Goal: Information Seeking & Learning: Understand process/instructions

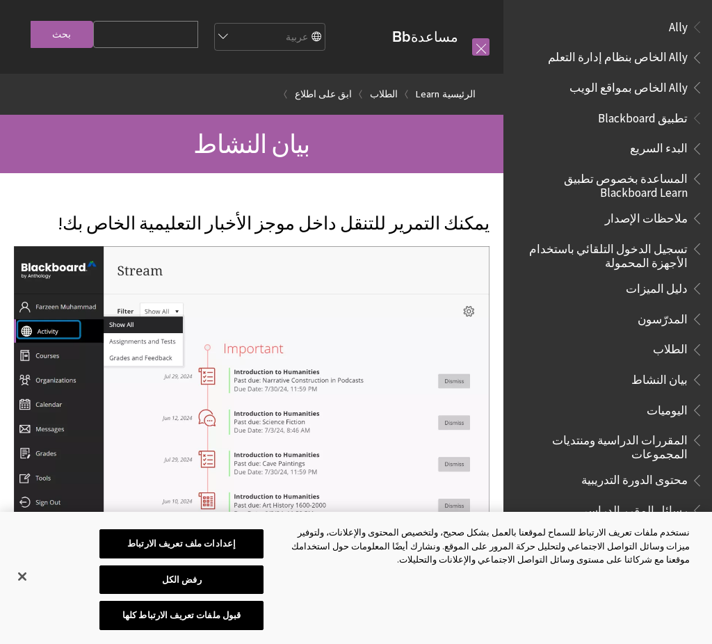
scroll to position [1023, 0]
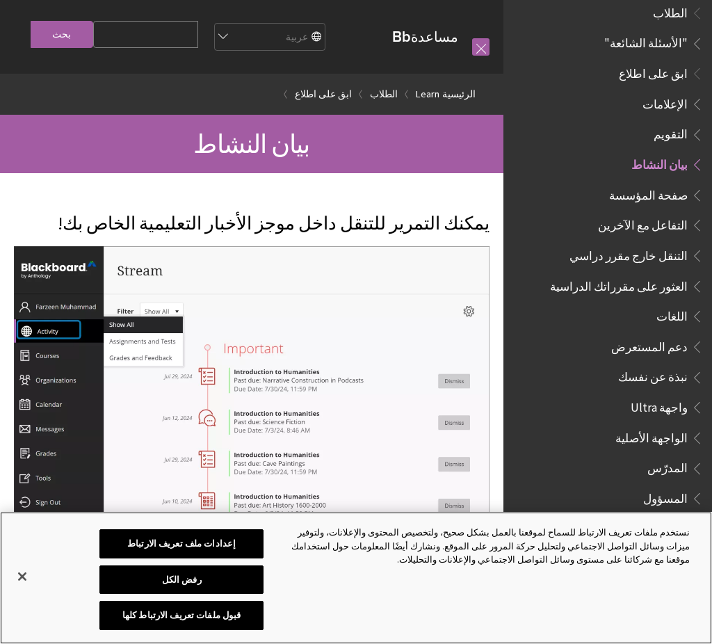
click at [238, 622] on button "قبول ملفات تعريف الارتباط كلها" at bounding box center [181, 615] width 164 height 29
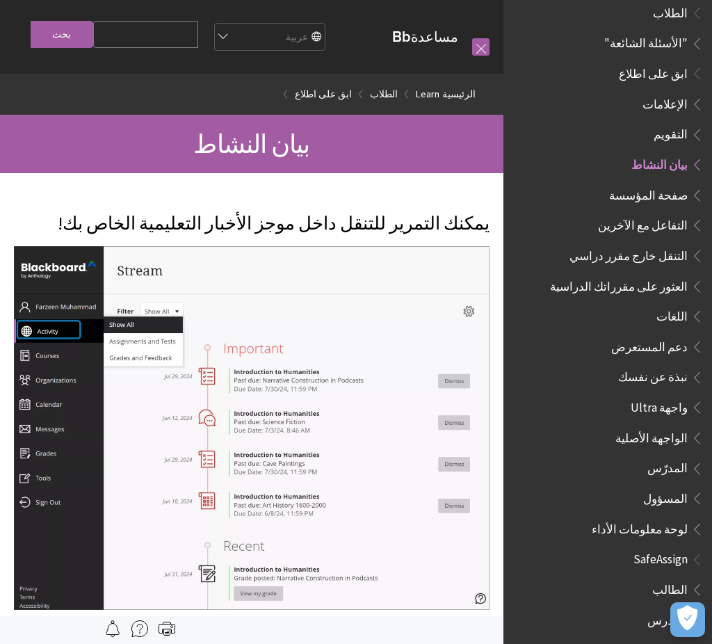
click at [571, 426] on span "الواجهة الأصلية" at bounding box center [615, 438] width 178 height 24
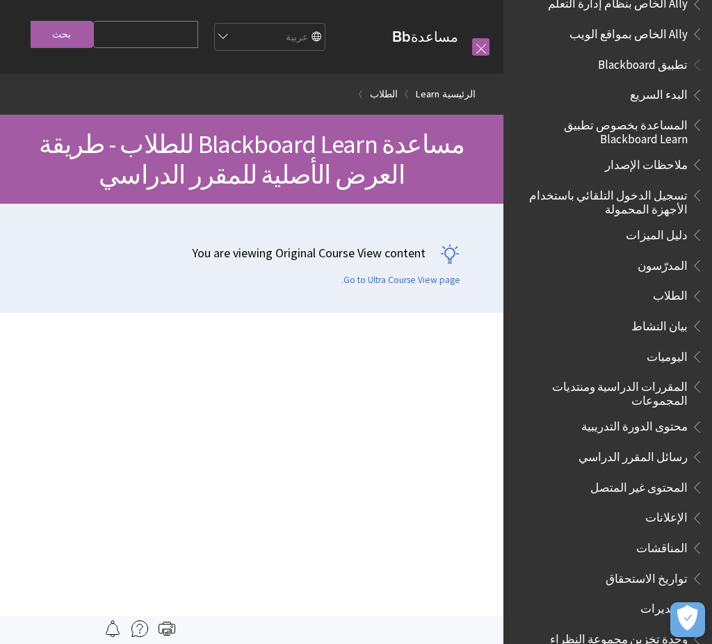
scroll to position [42, 0]
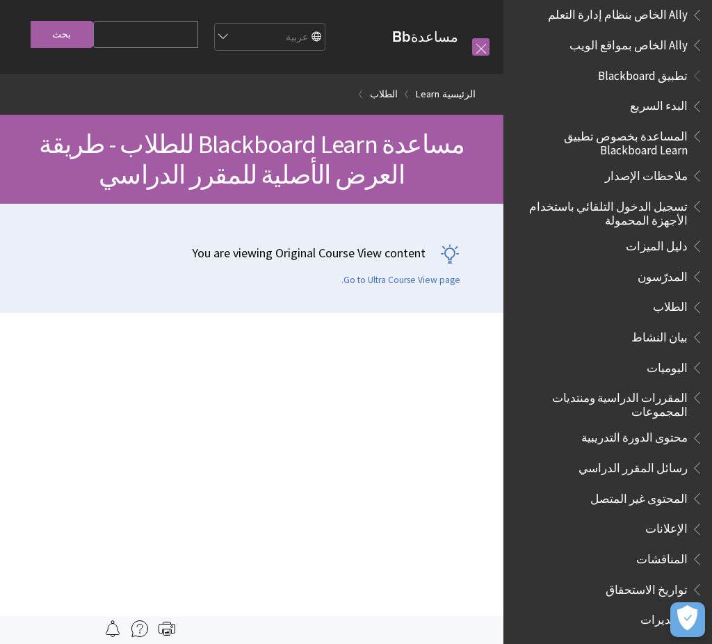
click at [659, 157] on ul "البدء السريع المساعدة بخصوص تطبيق Blackboard Learn ملاحظات الإصدار تسجيل الدخول…" at bounding box center [608, 469] width 192 height 749
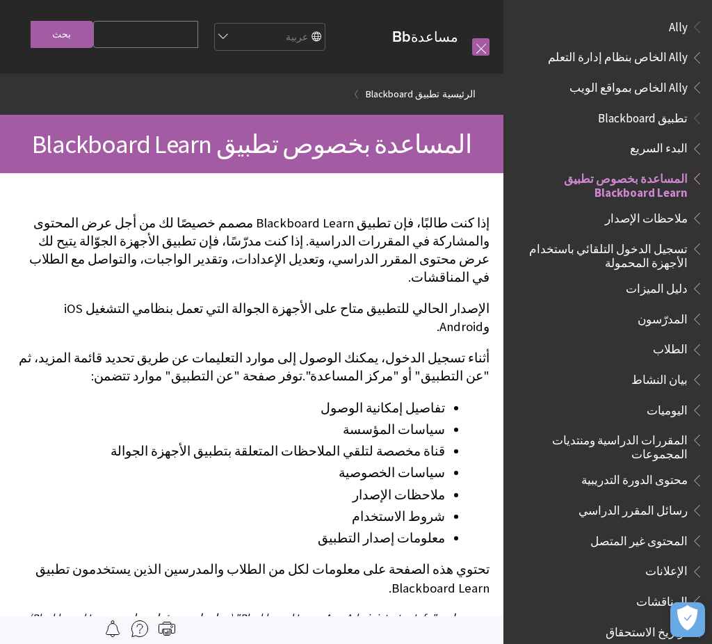
click at [640, 108] on span "تطبيق Blackboard" at bounding box center [643, 115] width 90 height 19
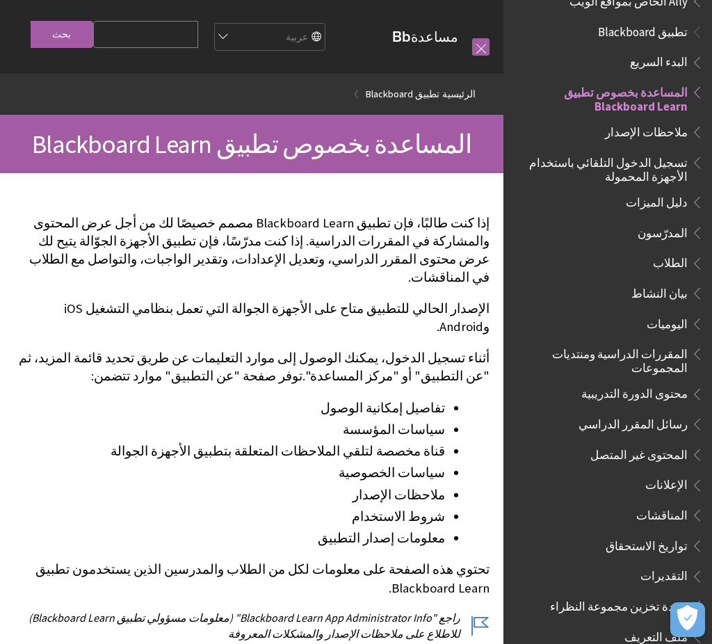
scroll to position [85, 0]
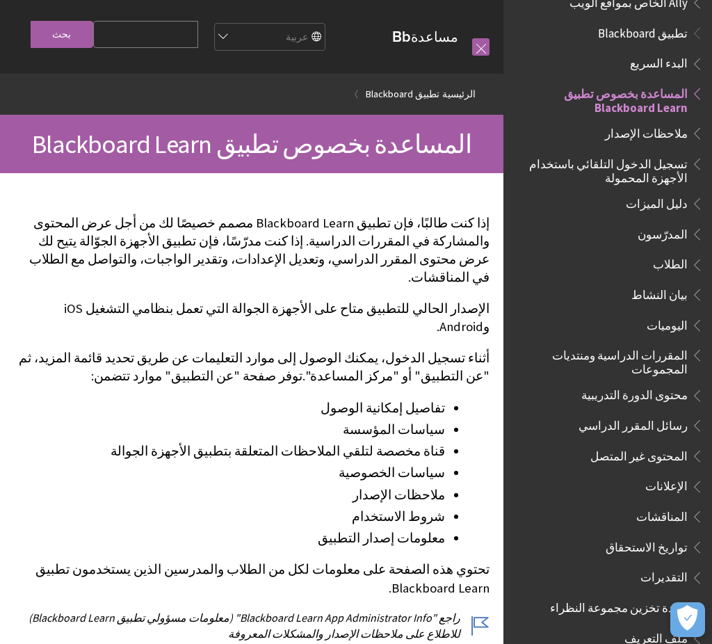
click at [656, 160] on span "تسجيل الدخول التلقائي باستخدام الأجهزة المحمولة" at bounding box center [604, 168] width 168 height 33
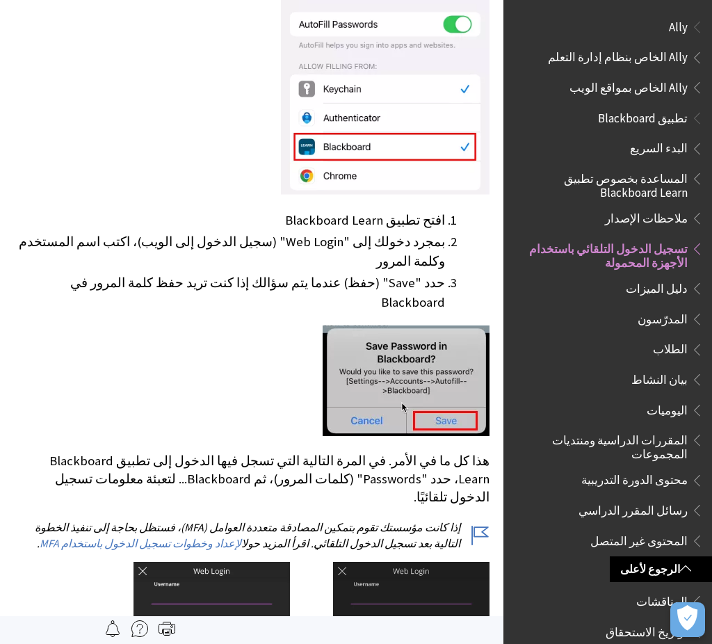
click at [653, 114] on span "تطبيق Blackboard" at bounding box center [643, 115] width 90 height 19
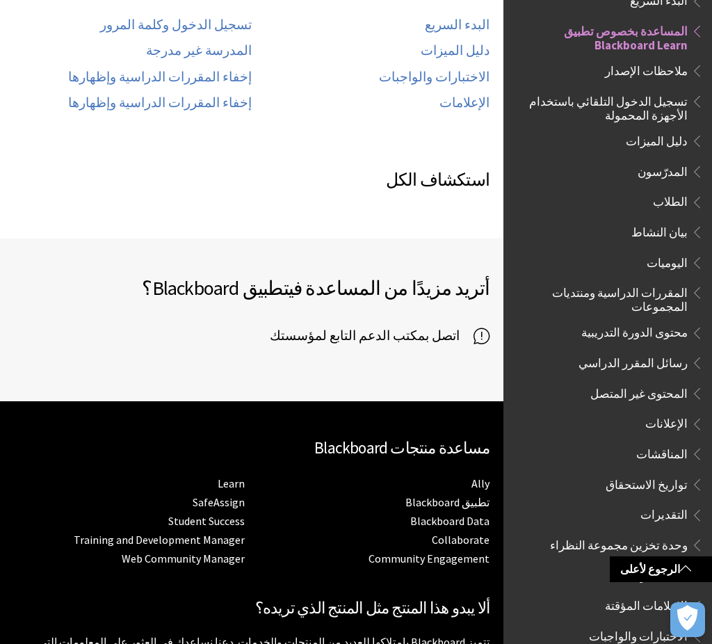
scroll to position [147, 0]
click at [672, 202] on span "الطلاب" at bounding box center [670, 199] width 35 height 19
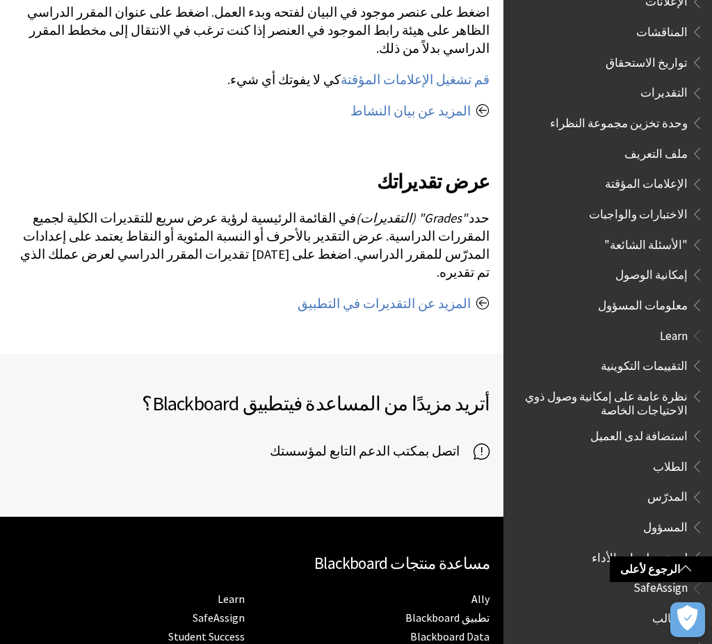
scroll to position [569, 0]
click at [656, 607] on span "الطالب" at bounding box center [611, 619] width 185 height 24
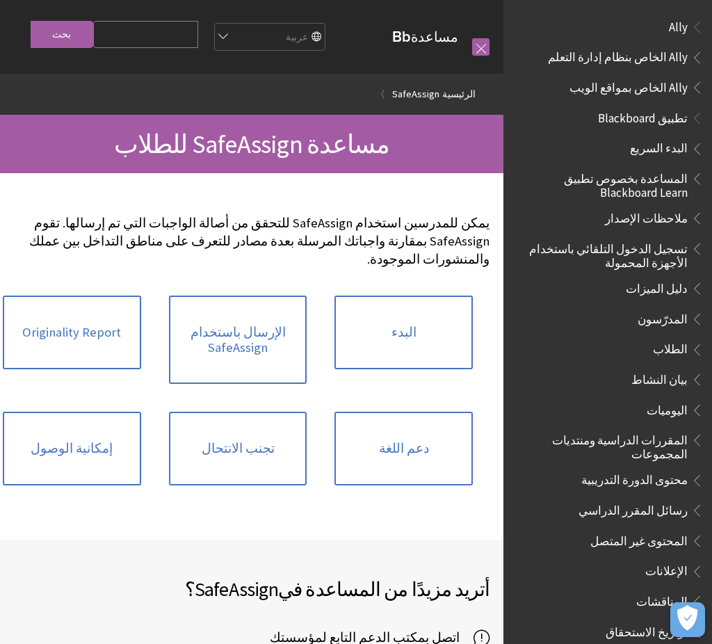
scroll to position [783, 0]
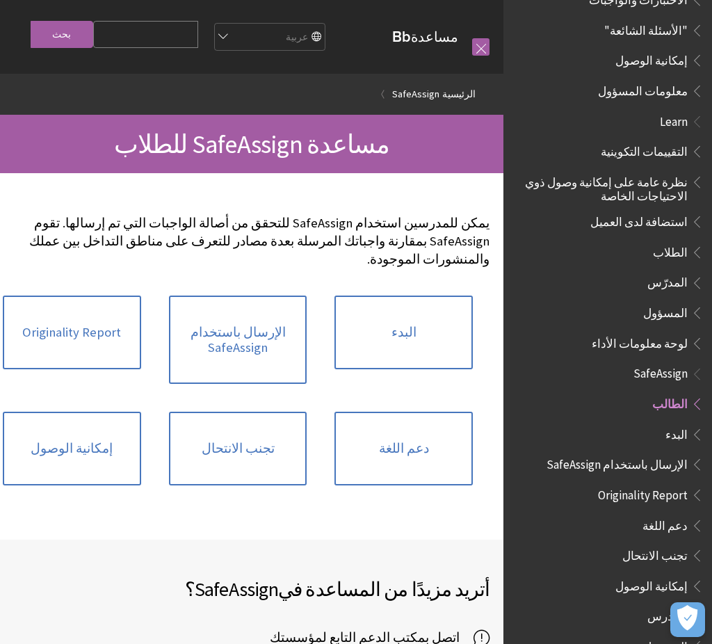
click at [425, 296] on link "البدء" at bounding box center [403, 332] width 138 height 74
click at [414, 322] on link "البدء" at bounding box center [403, 332] width 138 height 74
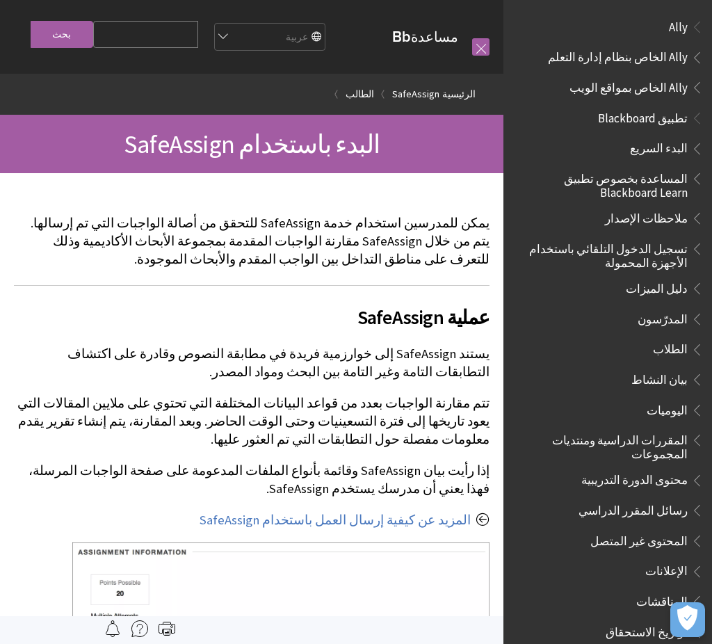
scroll to position [783, 0]
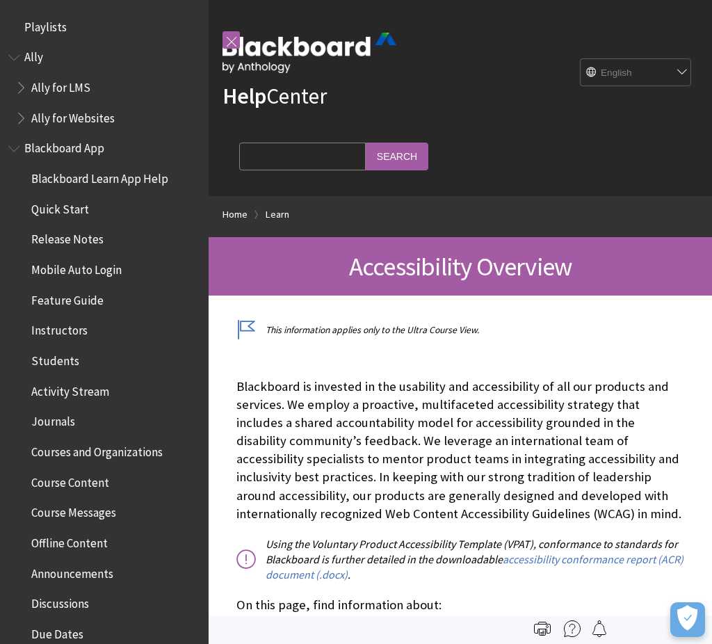
scroll to position [1190, 0]
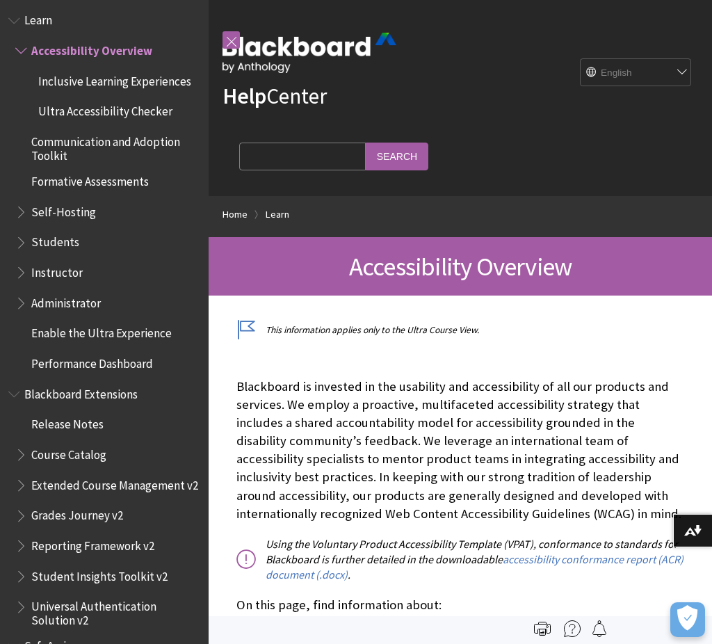
click at [222, 35] on link at bounding box center [230, 39] width 17 height 17
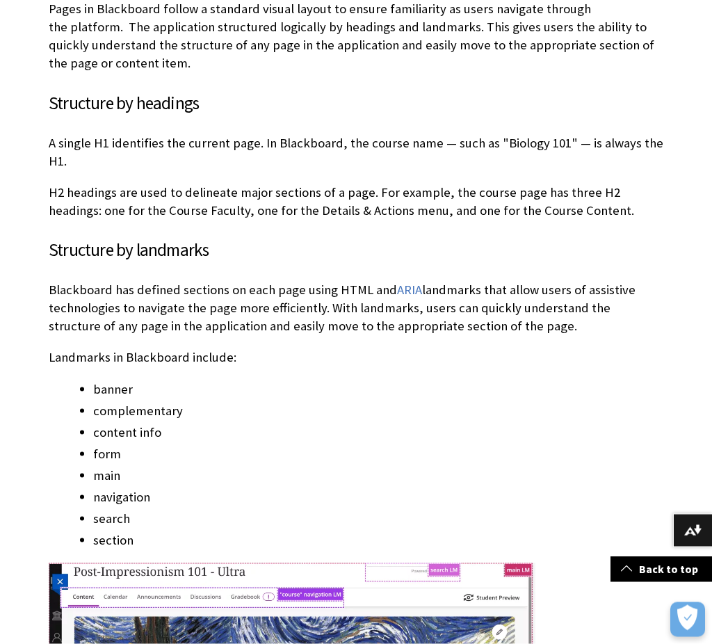
scroll to position [1396, 0]
